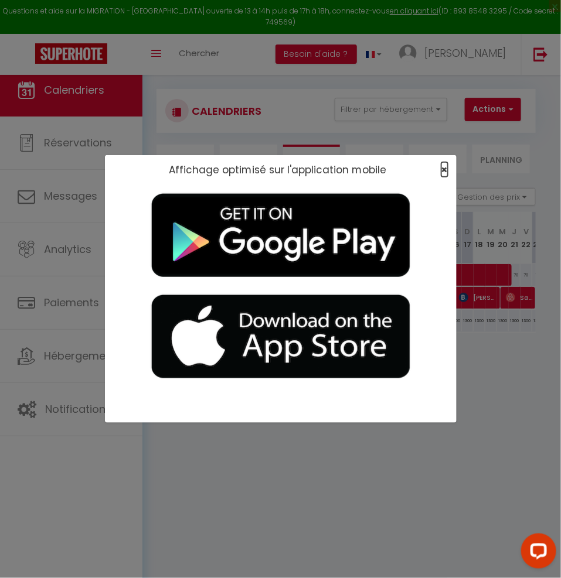
click at [441, 165] on span "×" at bounding box center [444, 169] width 6 height 15
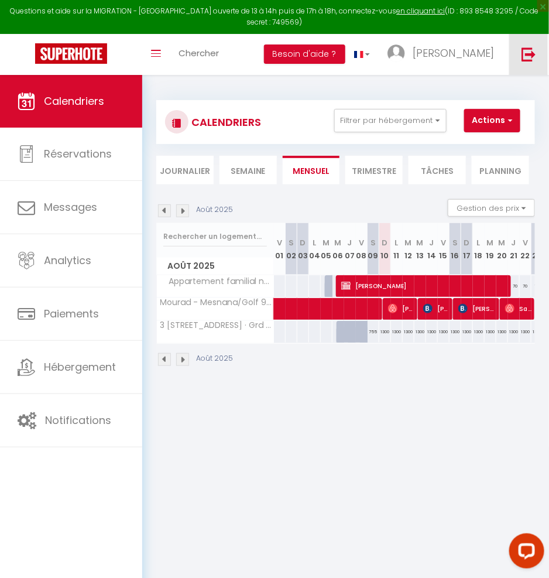
click at [527, 63] on link at bounding box center [529, 54] width 39 height 41
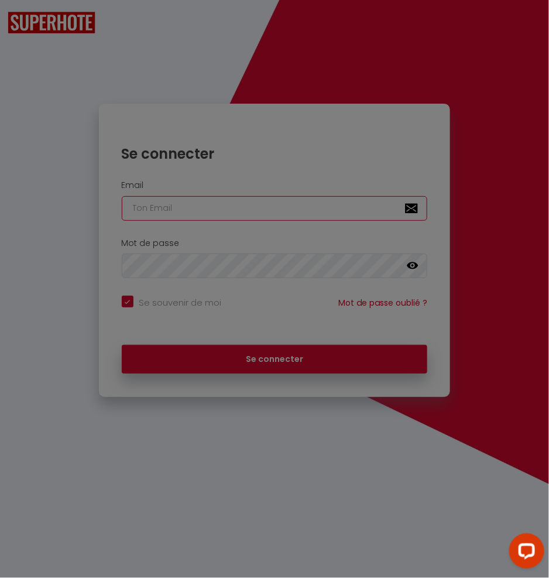
type input "A"
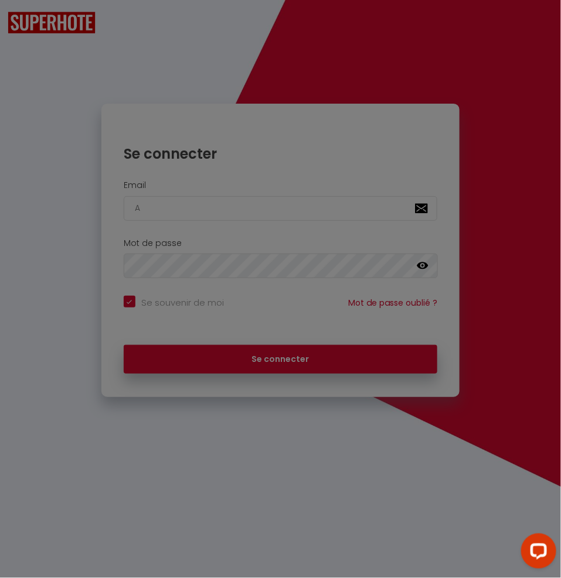
checkbox input "true"
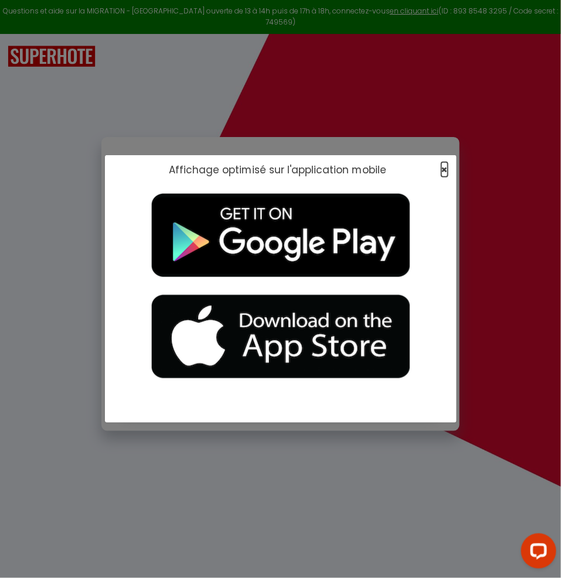
click at [447, 163] on span "×" at bounding box center [444, 169] width 6 height 15
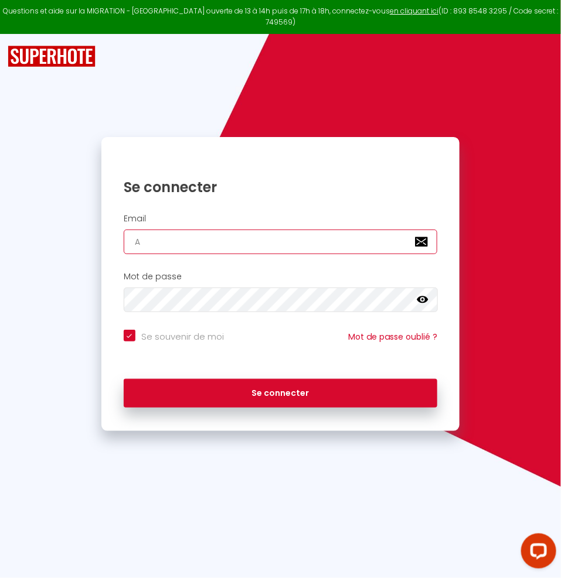
click at [257, 230] on input "A" at bounding box center [280, 242] width 313 height 25
checkbox input "true"
paste input "[EMAIL_ADDRESS][DOMAIN_NAME]"
type input "[EMAIL_ADDRESS][DOMAIN_NAME]"
checkbox input "true"
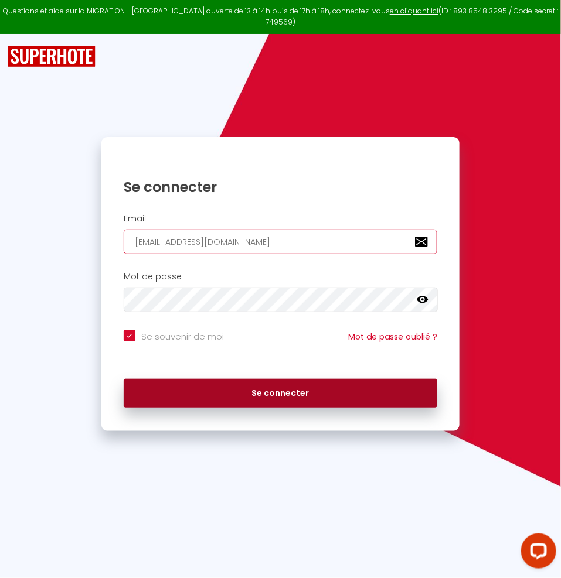
type input "[EMAIL_ADDRESS][DOMAIN_NAME]"
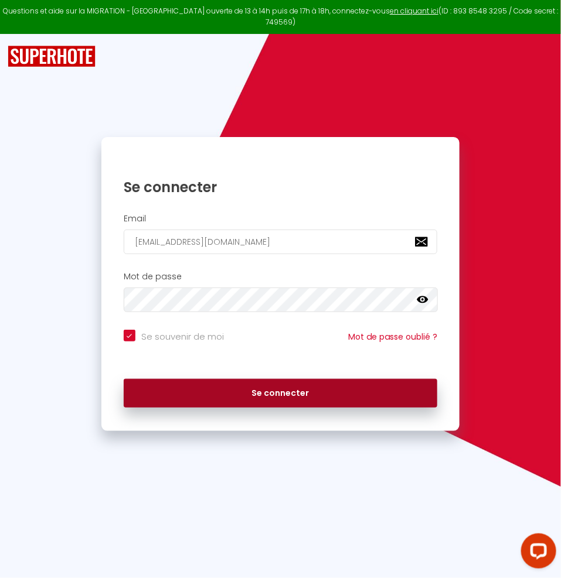
click at [272, 385] on button "Se connecter" at bounding box center [280, 393] width 313 height 29
checkbox input "true"
